Goal: Find specific page/section: Find specific page/section

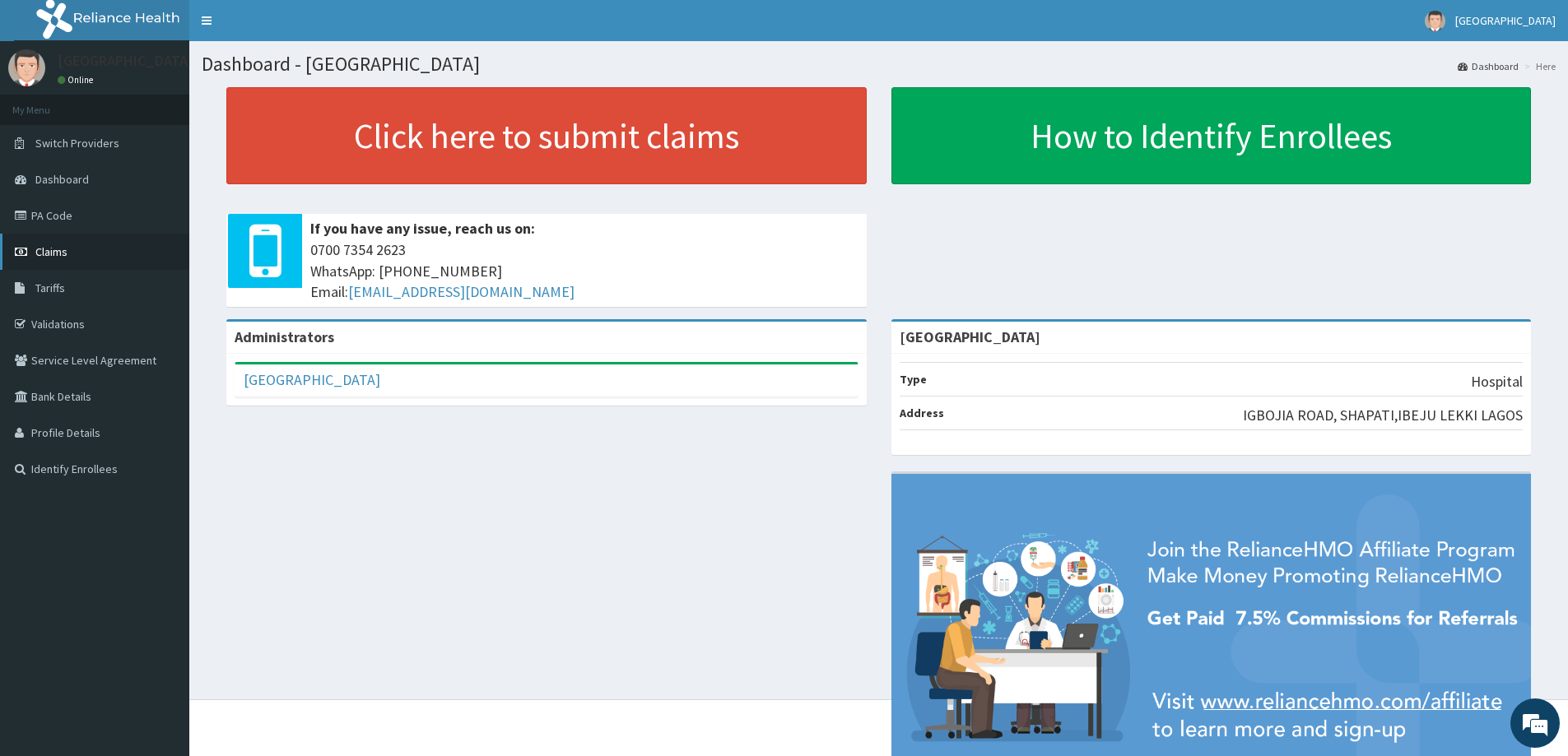
click at [43, 245] on span "Claims" at bounding box center [52, 252] width 32 height 15
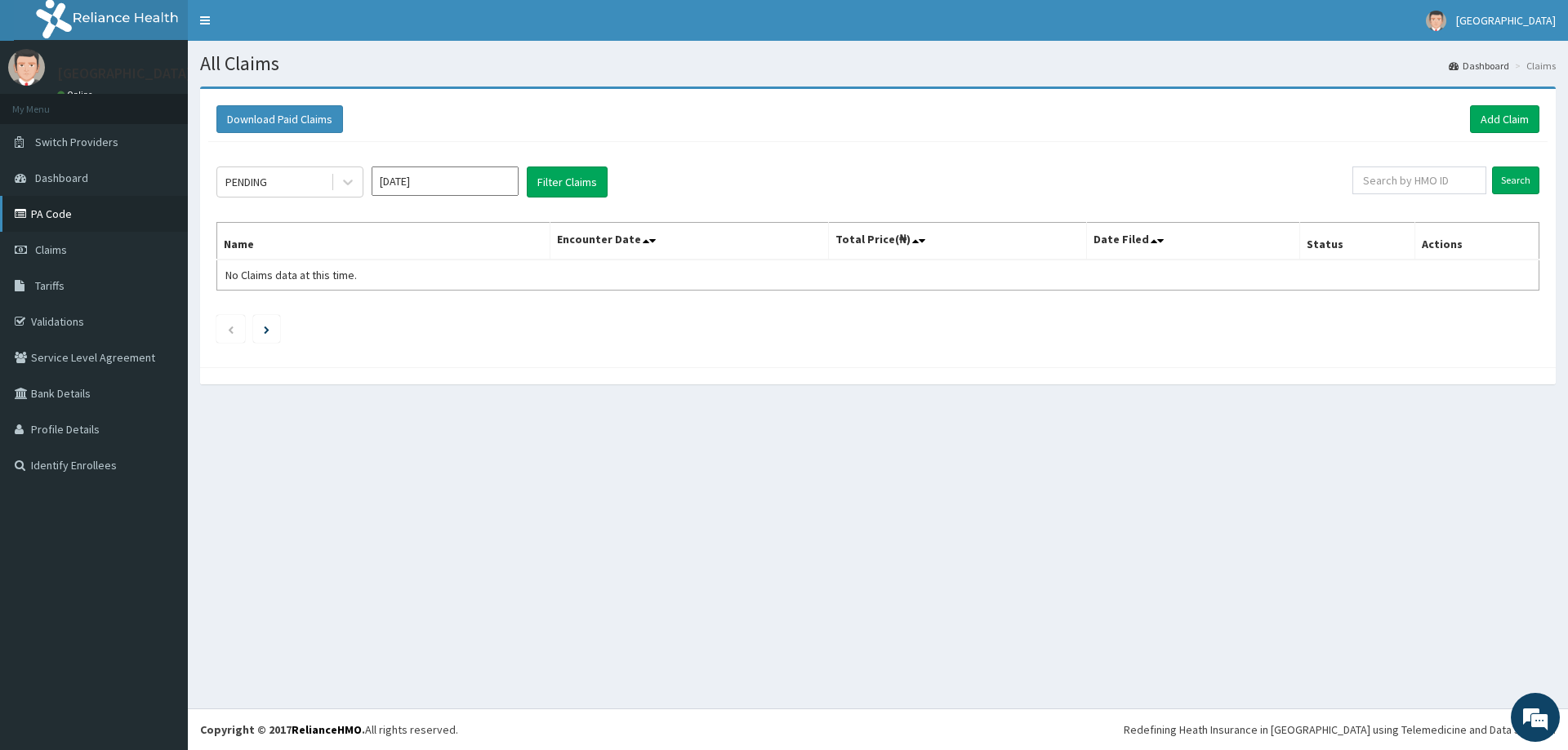
click at [60, 210] on link "PA Code" at bounding box center [94, 214] width 188 height 36
